Goal: Information Seeking & Learning: Learn about a topic

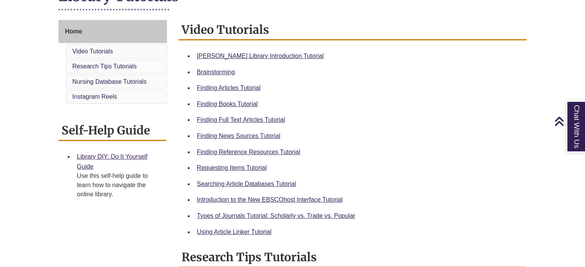
scroll to position [204, 0]
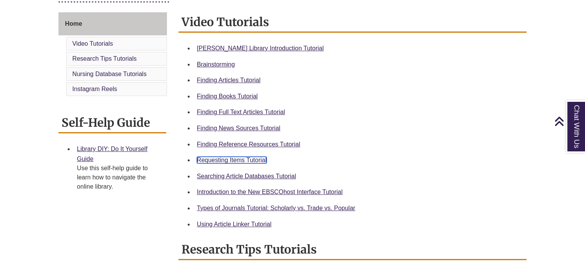
click at [251, 160] on link "Requesting Items Tutorial" at bounding box center [232, 160] width 70 height 7
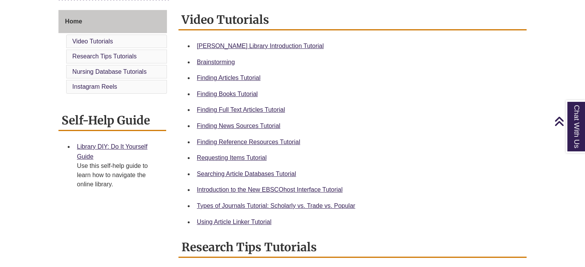
scroll to position [207, 0]
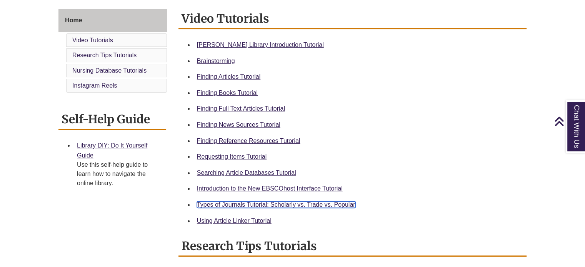
click at [320, 204] on link "Types of Journals Tutorial: Scholarly vs. Trade vs. Popular" at bounding box center [276, 205] width 159 height 7
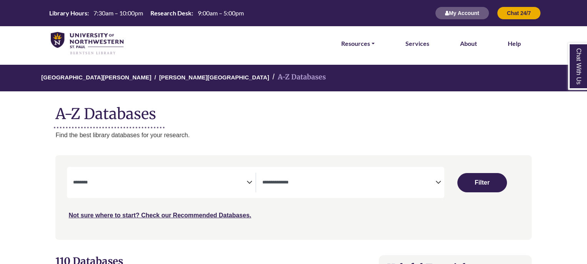
select select "Database Subject Filter"
select select "Database Types Filter"
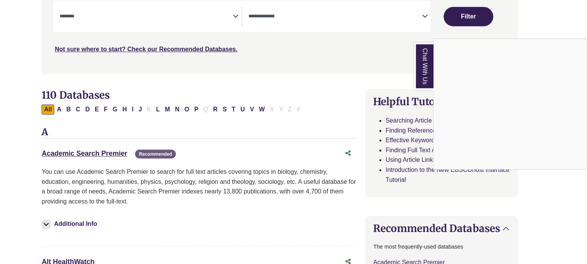
scroll to position [166, 14]
click at [428, 64] on link "Chat With Us" at bounding box center [423, 66] width 19 height 47
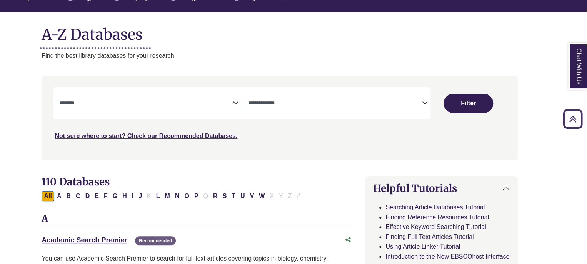
scroll to position [78, 14]
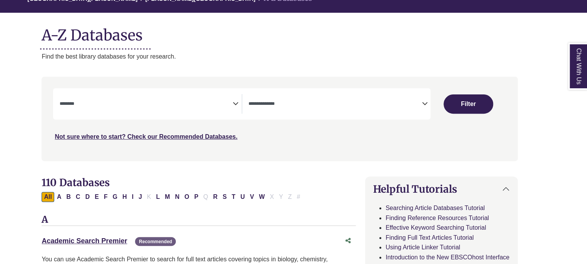
click at [426, 102] on icon "Search filters" at bounding box center [425, 103] width 6 height 12
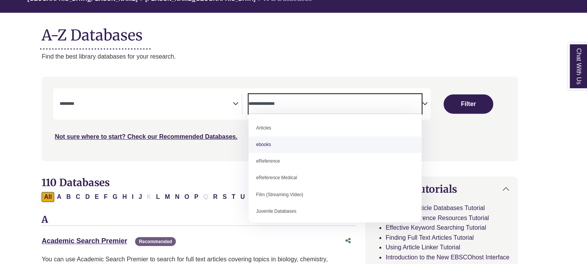
scroll to position [53, 0]
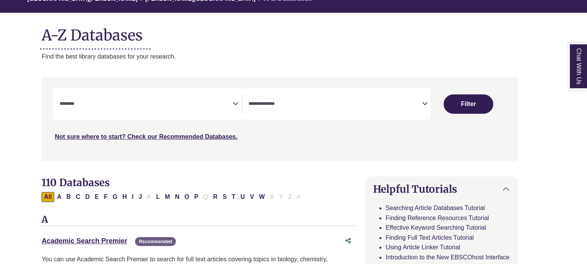
click at [234, 102] on icon "Search filters" at bounding box center [236, 103] width 6 height 12
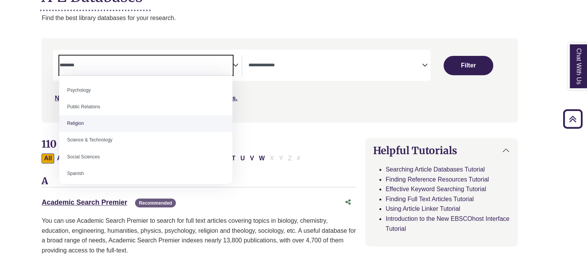
scroll to position [617, 0]
select select "******"
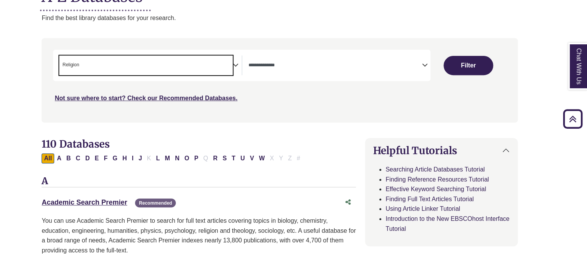
scroll to position [291, 0]
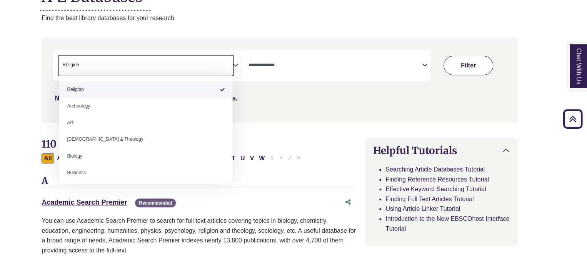
click at [482, 67] on button "Filter" at bounding box center [469, 65] width 50 height 19
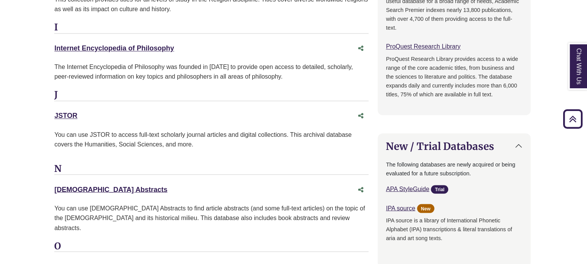
scroll to position [615, 1]
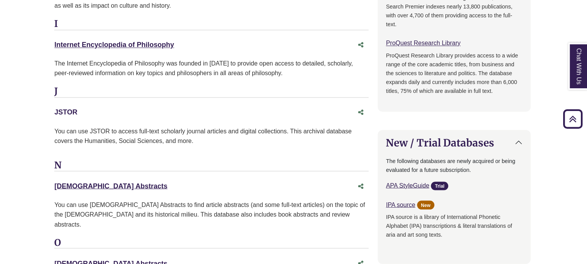
click at [65, 113] on link "JSTOR This link opens in a new window" at bounding box center [65, 112] width 23 height 8
drag, startPoint x: 47, startPoint y: 112, endPoint x: 105, endPoint y: 107, distance: 58.3
click at [105, 107] on div "**********" at bounding box center [292, 93] width 499 height 1122
copy link "JSTOR"
click at [230, 147] on div "You can use JSTOR to access full-text scholarly journal articles and digital co…" at bounding box center [211, 139] width 314 height 26
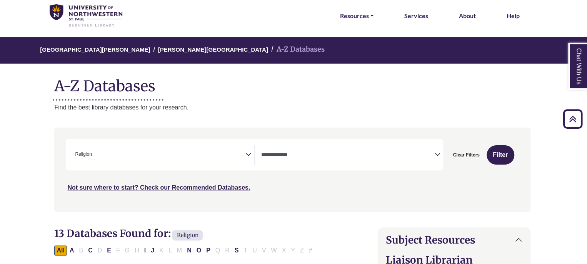
scroll to position [0, 1]
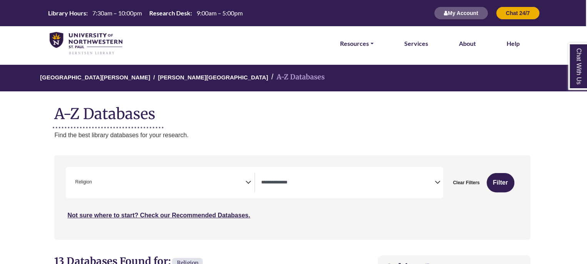
click at [243, 180] on span "× Religion" at bounding box center [158, 182] width 173 height 20
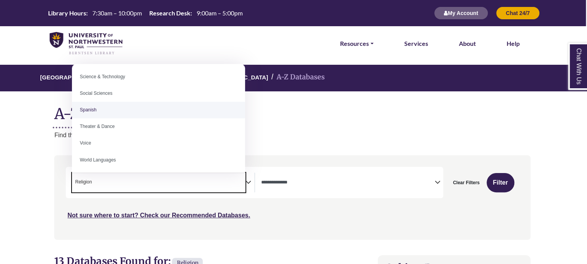
scroll to position [667, 0]
drag, startPoint x: 166, startPoint y: 121, endPoint x: 122, endPoint y: 91, distance: 53.1
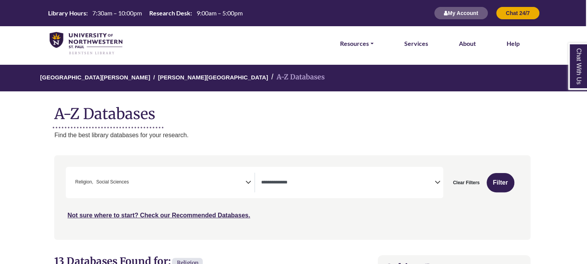
click at [122, 91] on div "[GEOGRAPHIC_DATA][PERSON_NAME] A-Z Databases A-Z Databases Find the best librar…" at bounding box center [292, 102] width 499 height 75
click at [144, 198] on div "***" at bounding box center [292, 193] width 453 height 53
click at [148, 181] on span "× Religion × Social Sciences" at bounding box center [158, 182] width 173 height 20
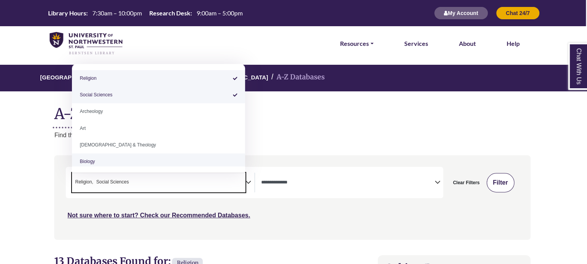
click at [501, 183] on button "Filter" at bounding box center [501, 182] width 28 height 19
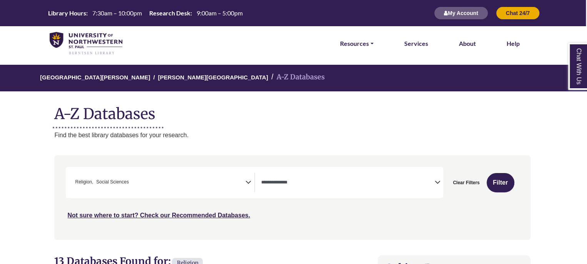
select select "Database Types Filter"
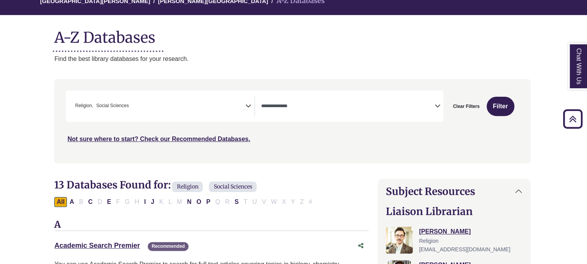
scroll to position [0, 1]
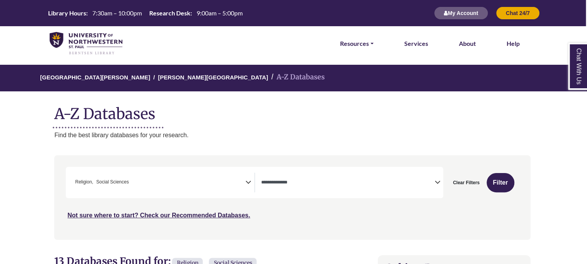
click at [239, 187] on span "× Religion × Social Sciences" at bounding box center [158, 182] width 173 height 20
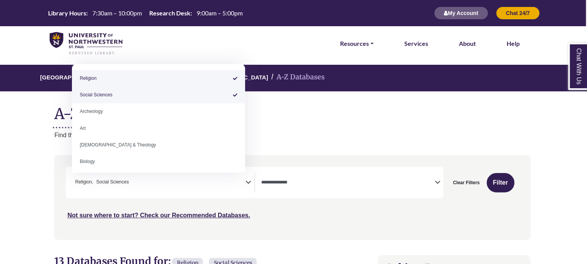
select select "******"
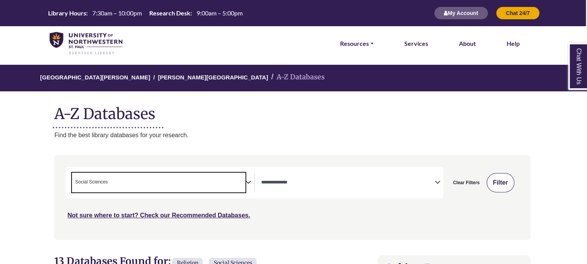
click at [503, 181] on button "Filter" at bounding box center [501, 182] width 28 height 19
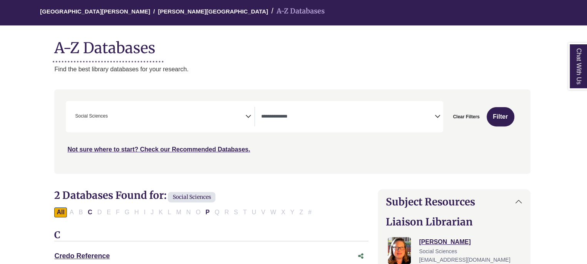
scroll to position [68, 1]
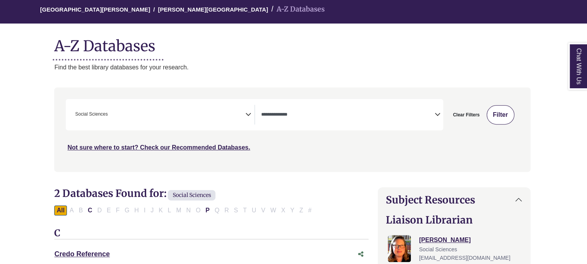
click at [503, 110] on button "Filter" at bounding box center [501, 114] width 28 height 19
select select "Database Types Filter"
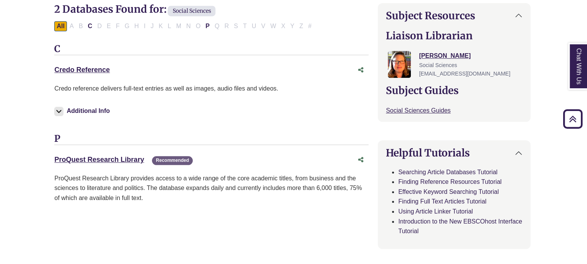
scroll to position [251, 1]
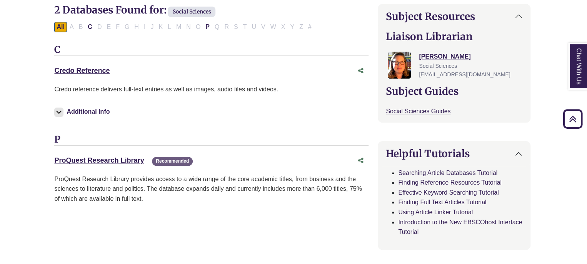
drag, startPoint x: 49, startPoint y: 71, endPoint x: 145, endPoint y: 70, distance: 96.2
copy link "Credo Reference"
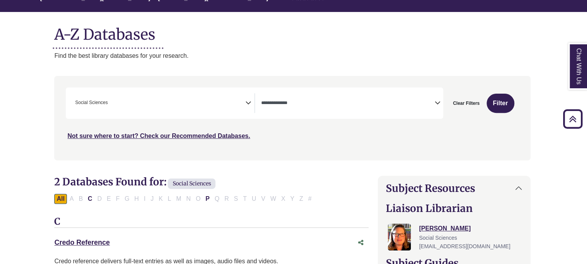
scroll to position [0, 1]
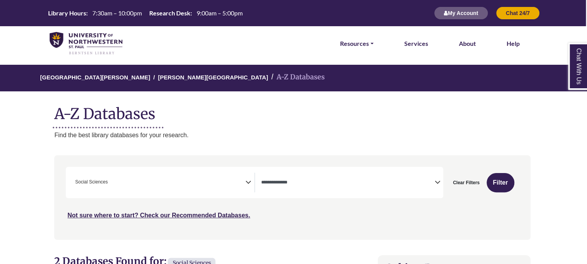
click at [243, 179] on span "× Social Sciences" at bounding box center [158, 182] width 173 height 20
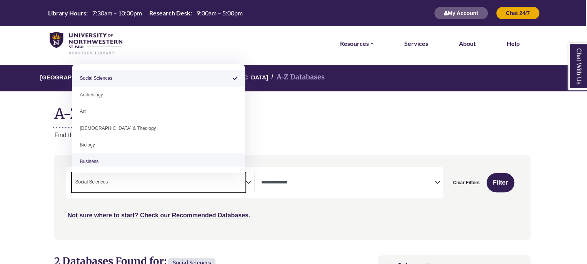
scroll to position [5, 0]
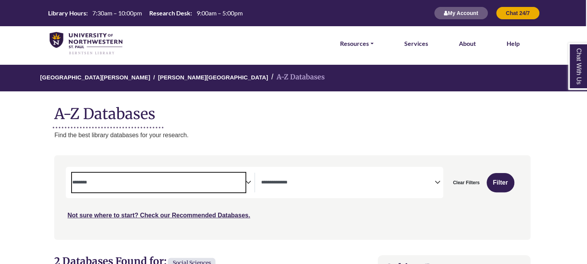
click at [222, 184] on textarea "Search" at bounding box center [158, 183] width 173 height 6
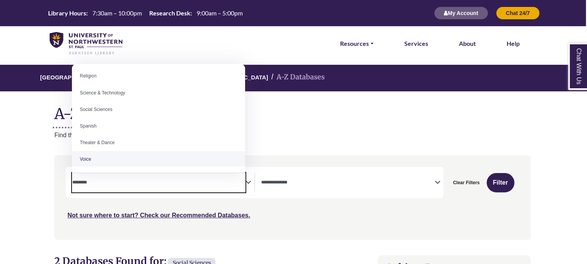
scroll to position [646, 0]
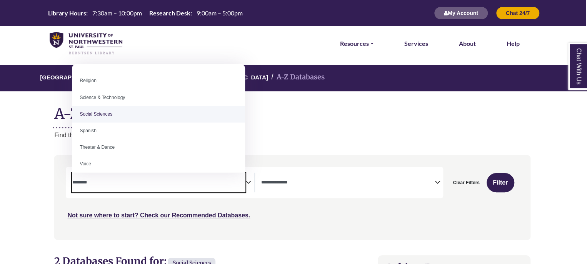
select select "******"
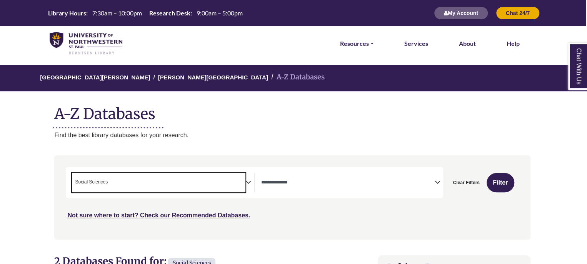
click at [235, 176] on span "× Social Sciences" at bounding box center [158, 182] width 173 height 20
click at [213, 186] on span "Search filters" at bounding box center [158, 182] width 173 height 20
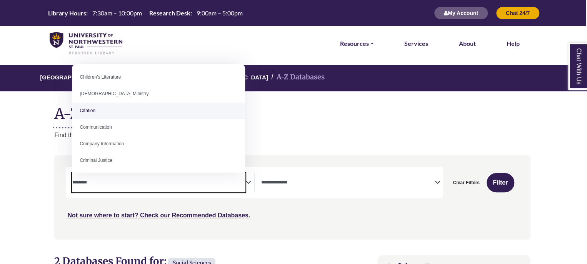
scroll to position [101, 0]
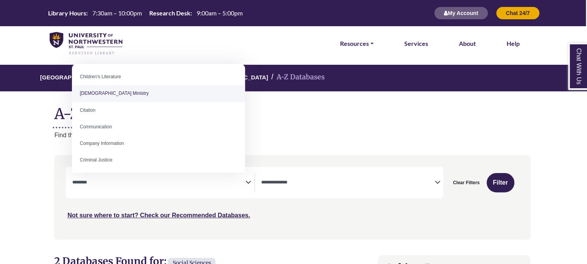
select select "*****"
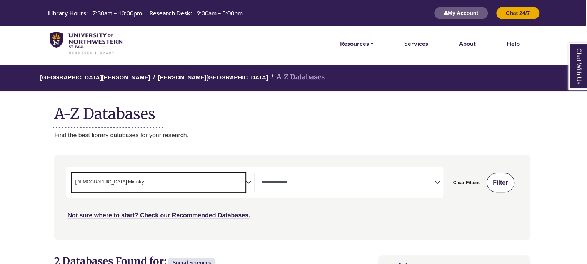
click at [499, 182] on button "Filter" at bounding box center [501, 182] width 28 height 19
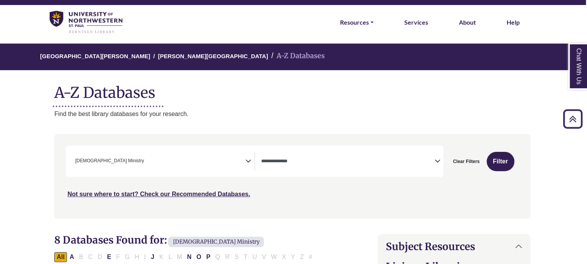
scroll to position [21, 1]
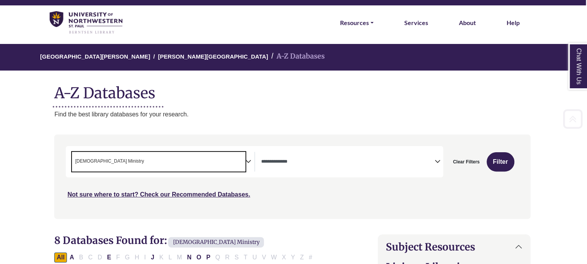
click at [162, 157] on span "× [DEMOGRAPHIC_DATA] Ministry" at bounding box center [158, 162] width 173 height 20
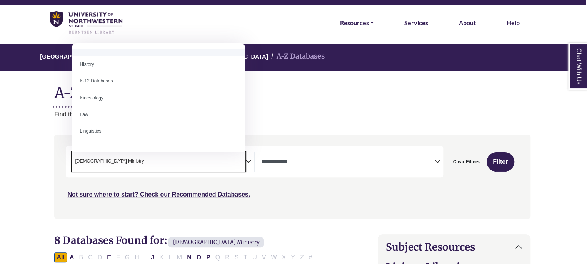
scroll to position [359, 0]
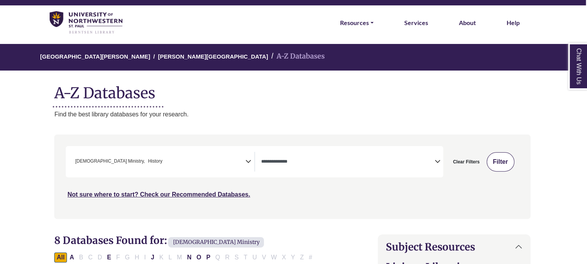
click at [497, 161] on button "Filter" at bounding box center [501, 161] width 28 height 19
select select "Database Types Filter"
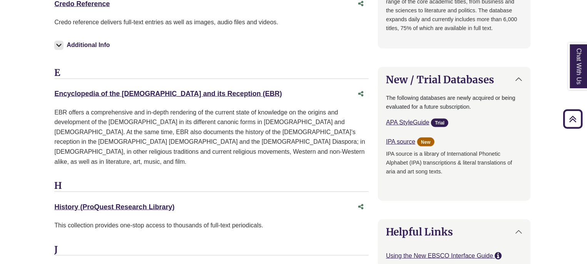
scroll to position [749, 1]
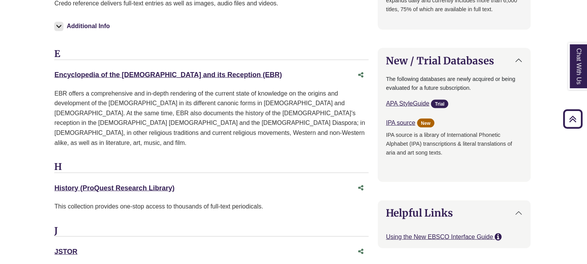
drag, startPoint x: 37, startPoint y: 67, endPoint x: 267, endPoint y: 60, distance: 230.2
click at [267, 60] on body "Skip to Main Content Library Hours: 7:30am – 10:00pm Research Desk: 9:00am – 5:…" at bounding box center [292, 220] width 587 height 1939
copy link "Encyclopedia of the [DEMOGRAPHIC_DATA] and its Reception (EBR)"
